Goal: Task Accomplishment & Management: Complete application form

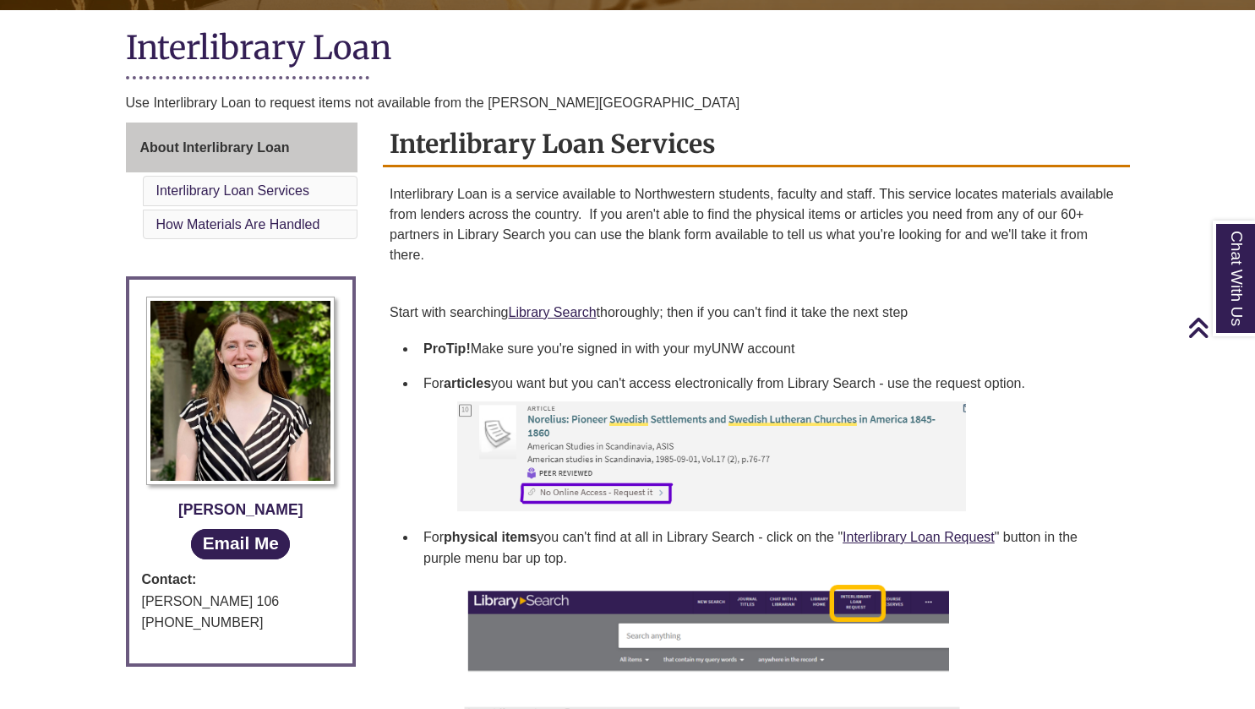
scroll to position [401, 0]
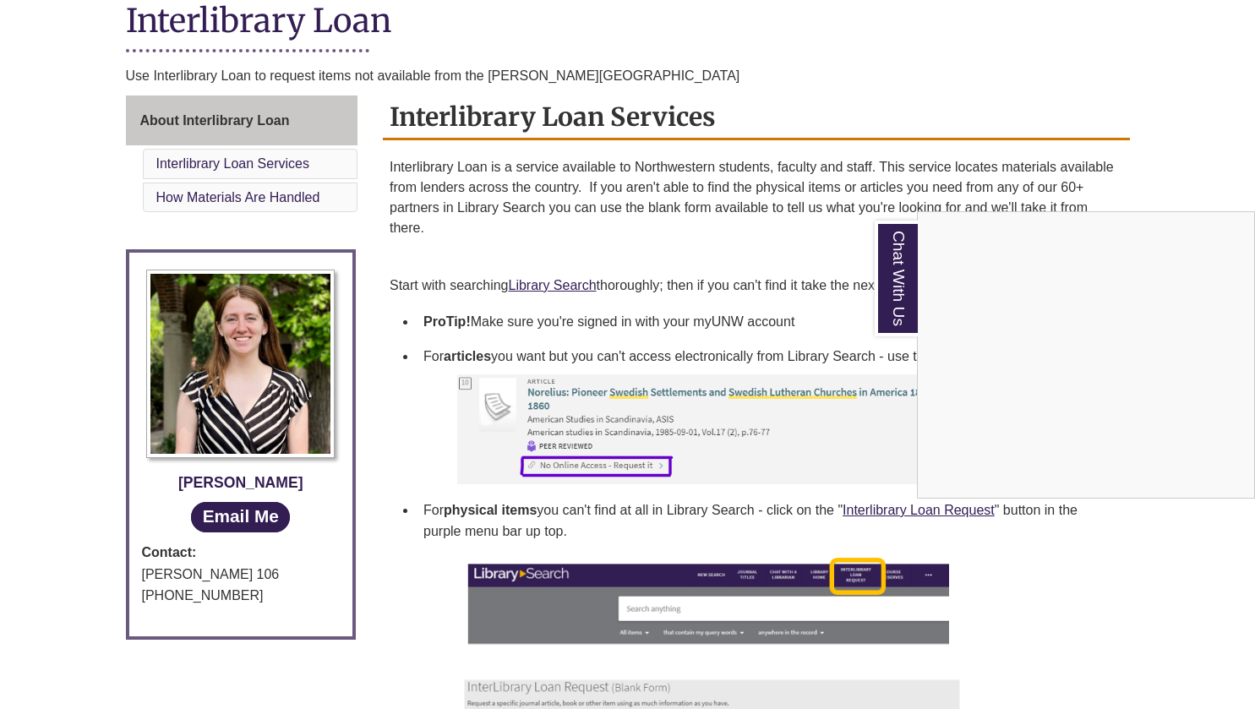
click at [528, 285] on div "Chat With Us" at bounding box center [627, 354] width 1255 height 709
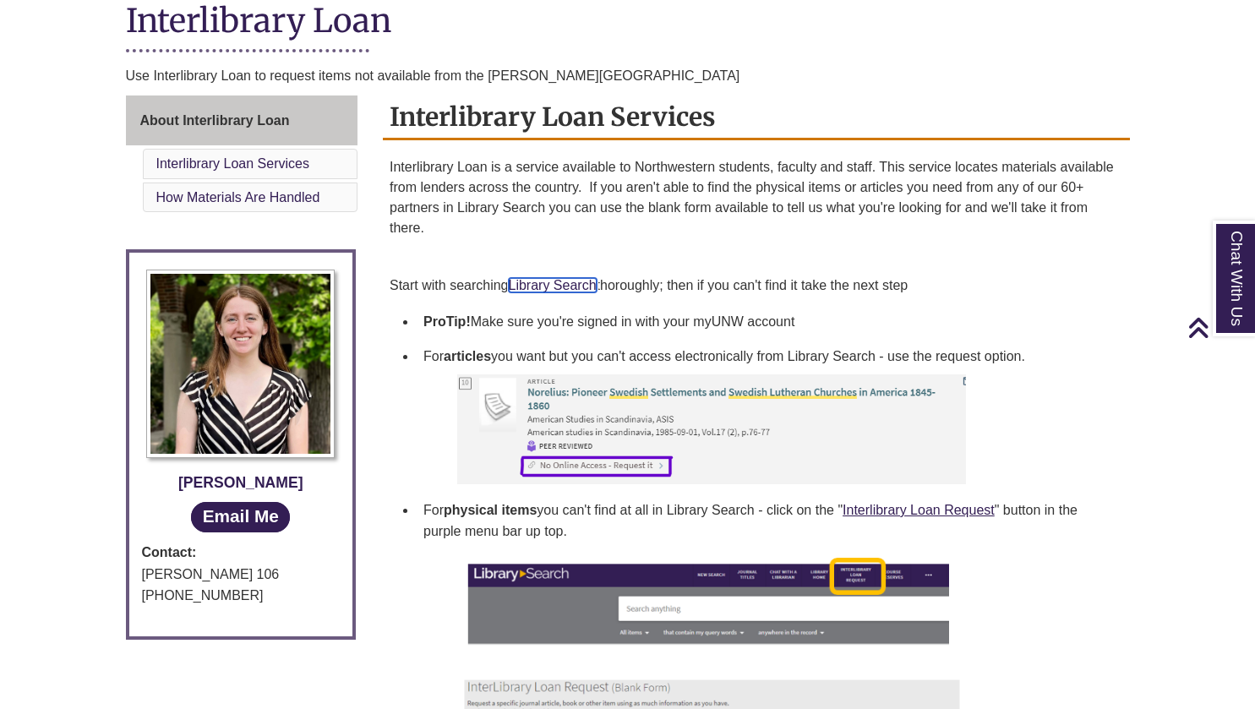
click at [557, 290] on link "Library Search" at bounding box center [553, 285] width 88 height 14
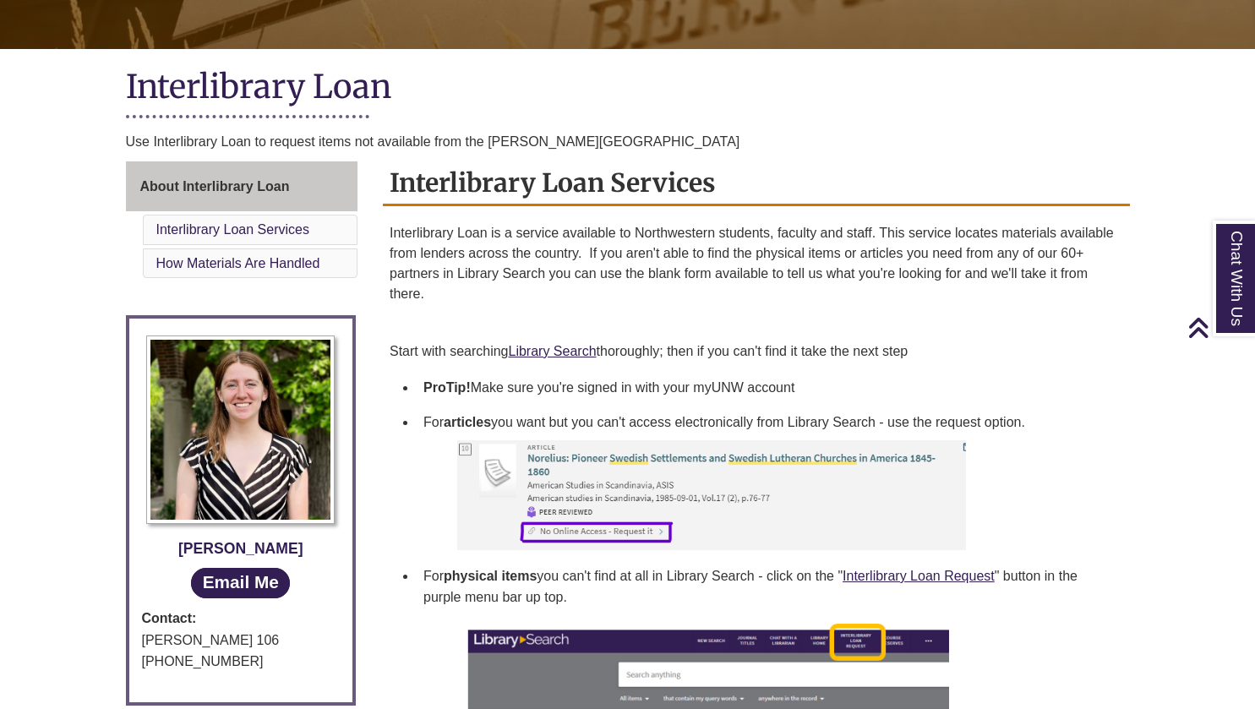
scroll to position [346, 0]
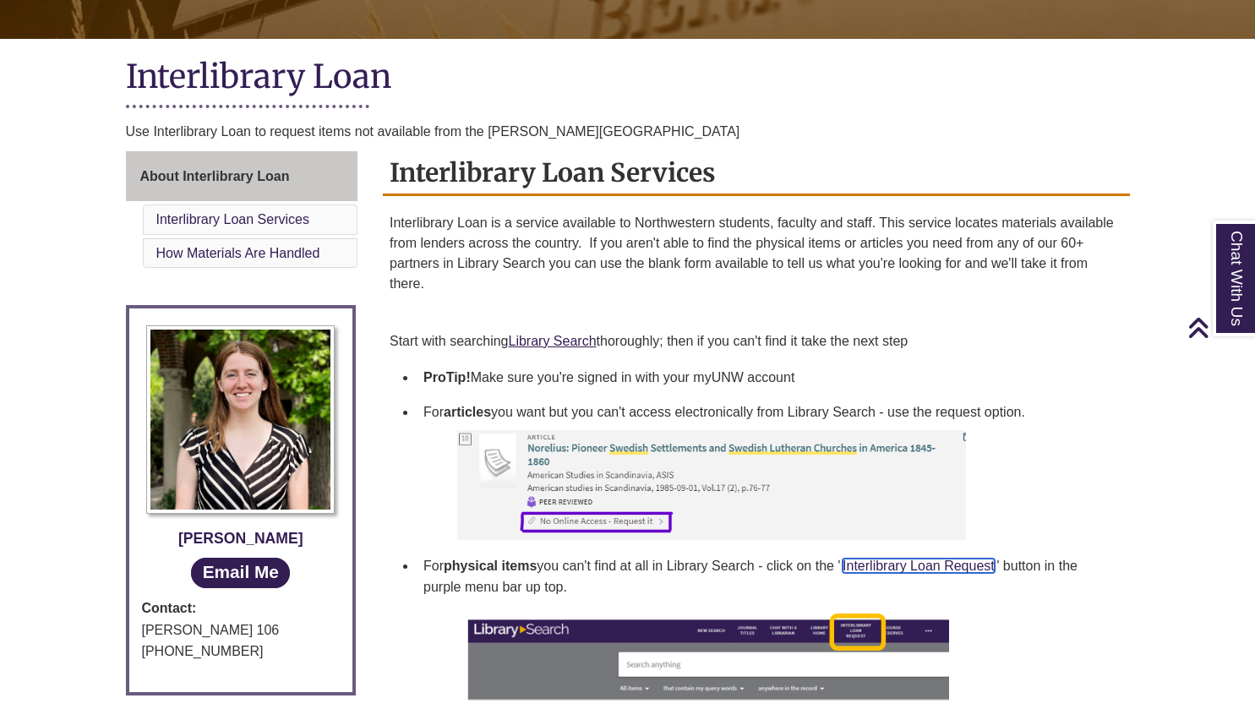
click at [912, 563] on link "Interlibrary Loan Request" at bounding box center [919, 566] width 152 height 14
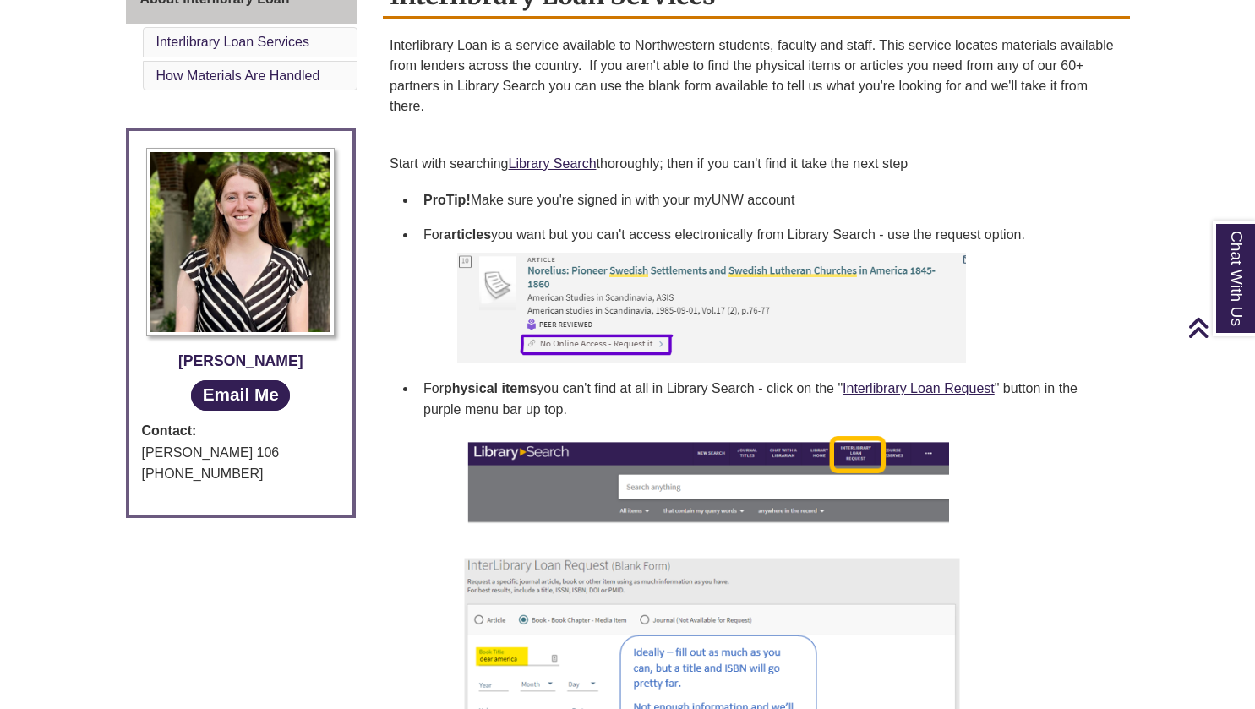
scroll to position [515, 0]
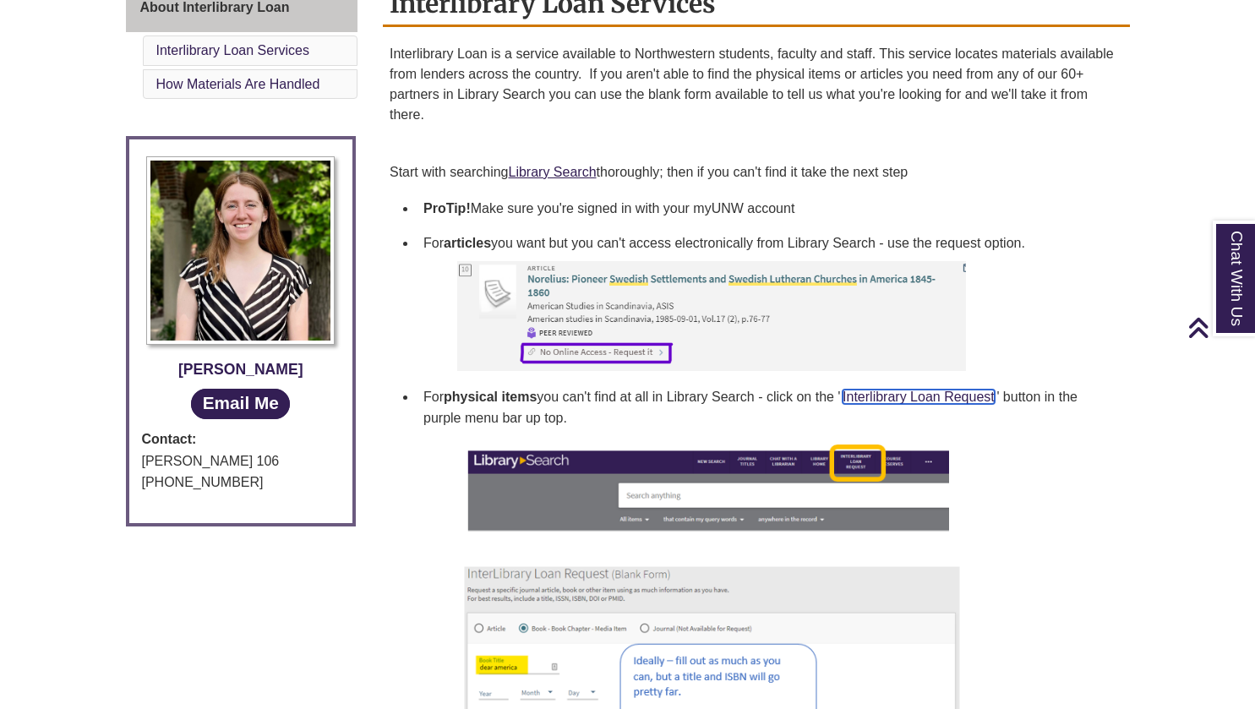
click at [959, 398] on link "Interlibrary Loan Request" at bounding box center [919, 397] width 152 height 14
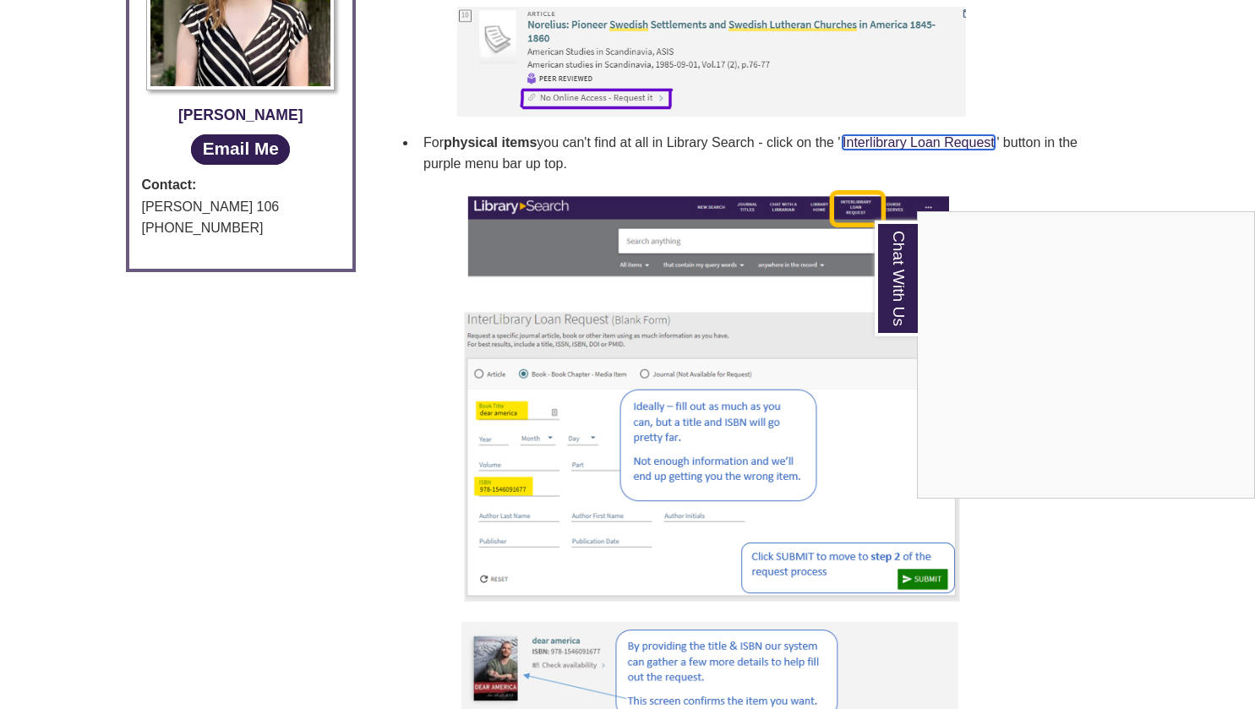
scroll to position [783, 0]
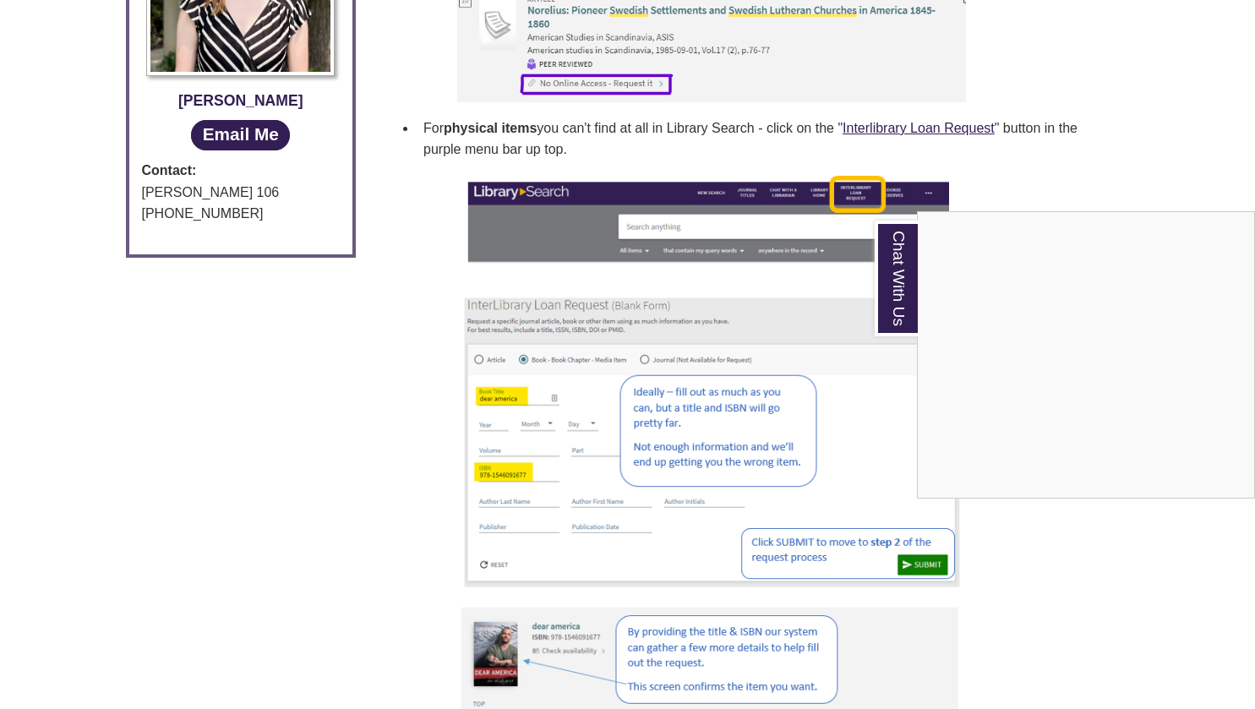
click at [941, 124] on div "Chat With Us" at bounding box center [627, 354] width 1255 height 709
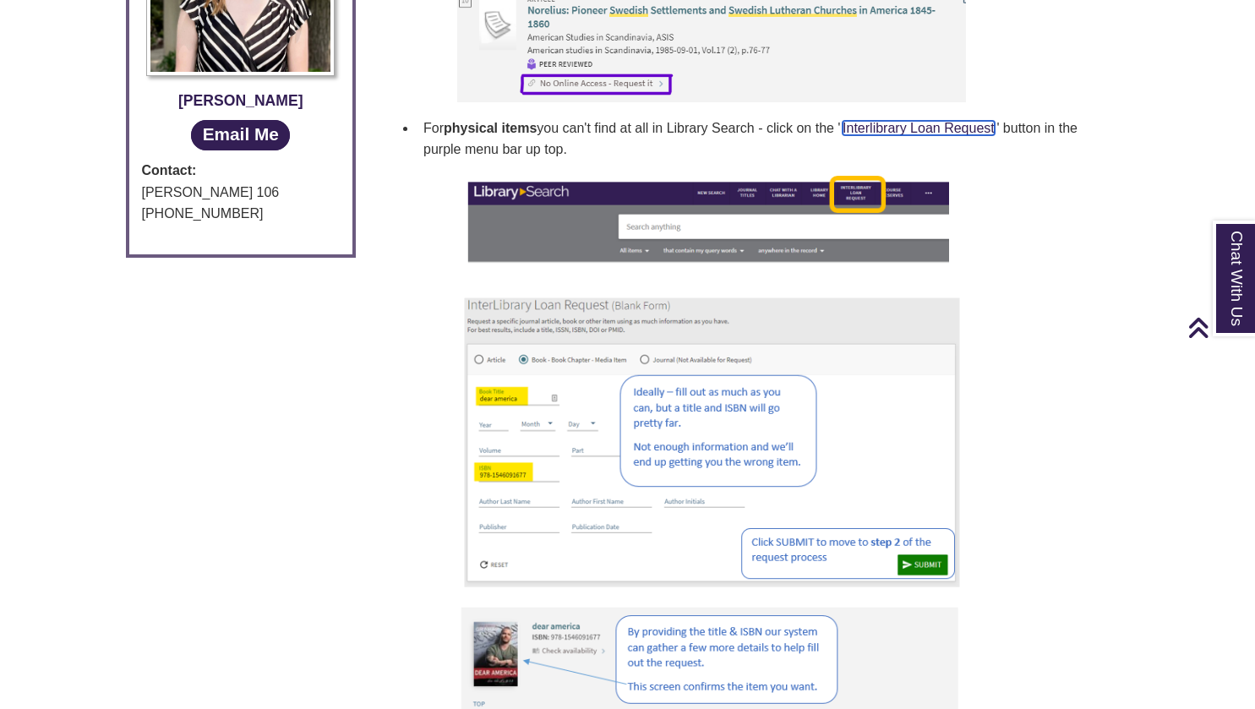
click at [919, 126] on link "Interlibrary Loan Request" at bounding box center [919, 128] width 152 height 14
